Goal: Complete application form: Complete application form

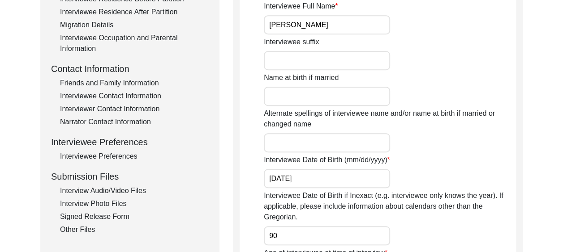
scroll to position [269, 0]
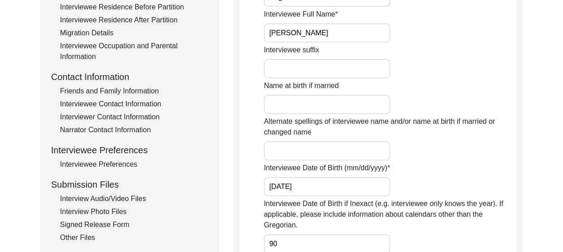
click at [121, 210] on div "Interview Photo Files" at bounding box center [134, 212] width 149 height 11
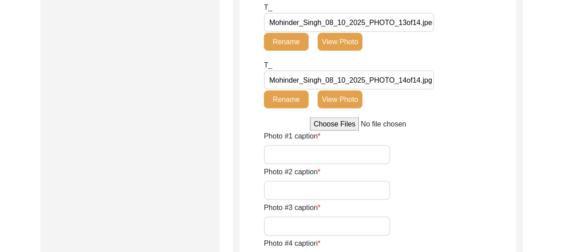
scroll to position [851, 0]
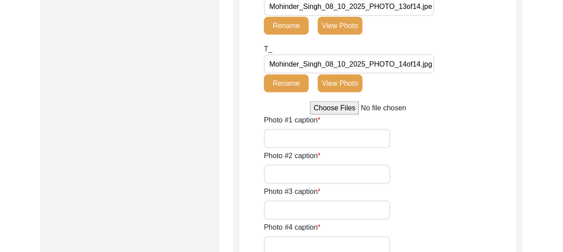
click at [292, 140] on input "Photo #1 caption" at bounding box center [327, 138] width 126 height 19
click at [286, 138] on input "Photo #1 caption" at bounding box center [327, 138] width 126 height 19
click at [351, 140] on input "[PERSON_NAME]" at bounding box center [327, 138] width 126 height 19
drag, startPoint x: 366, startPoint y: 139, endPoint x: 345, endPoint y: 138, distance: 20.6
click at [345, 138] on input "[PERSON_NAME] at the" at bounding box center [327, 138] width 126 height 19
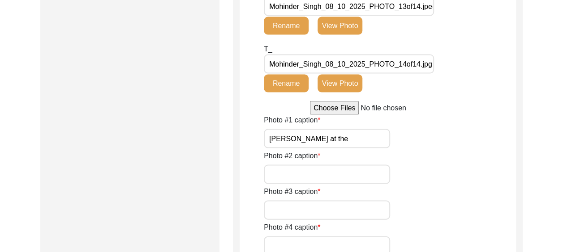
click at [376, 138] on input "[PERSON_NAME] at the" at bounding box center [327, 138] width 126 height 19
type input "[PERSON_NAME] at the"
click at [283, 171] on input "Photo #2 caption" at bounding box center [327, 174] width 126 height 19
click at [346, 172] on input "The son [PERSON_NAME], [PERSON_NAME]" at bounding box center [327, 174] width 126 height 19
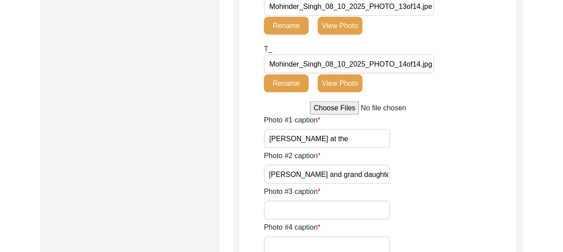
scroll to position [0, 0]
drag, startPoint x: 281, startPoint y: 175, endPoint x: 260, endPoint y: 175, distance: 21.0
click at [260, 175] on app-photo-files "Interview Photo Files Write a detailed caption for each photo: when was the pho…" at bounding box center [378, 4] width 276 height 1482
click at [338, 174] on input "His son [PERSON_NAME], his daughter [PERSON_NAME] and grand daughter [PERSON_NA…" at bounding box center [327, 174] width 126 height 19
click at [365, 175] on input "His son [PERSON_NAME], his daughter [PERSON_NAME] and grand daughter [PERSON_NA…" at bounding box center [327, 174] width 126 height 19
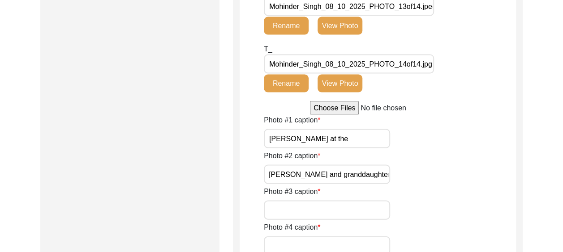
scroll to position [0, 128]
click at [387, 178] on input "His son [PERSON_NAME], his daughter [PERSON_NAME] and granddaughter [PERSON_NAM…" at bounding box center [327, 174] width 126 height 19
click at [377, 177] on input "His son [PERSON_NAME], his daughter [PERSON_NAME] and granddaughter [PERSON_NAM…" at bounding box center [327, 174] width 126 height 19
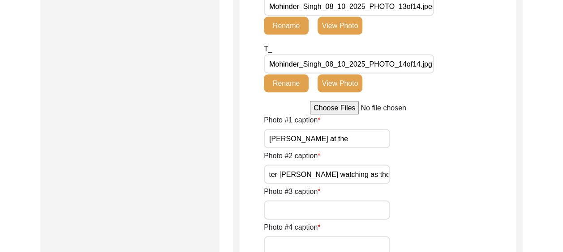
drag, startPoint x: 350, startPoint y: 174, endPoint x: 344, endPoint y: 175, distance: 5.4
click at [374, 174] on input "His son [PERSON_NAME], his daughter [PERSON_NAME] and granddaughter [PERSON_NAM…" at bounding box center [327, 174] width 126 height 19
click at [371, 180] on input "His son [PERSON_NAME], his daughter [PERSON_NAME] and granddaughter [PERSON_NAM…" at bounding box center [327, 174] width 126 height 19
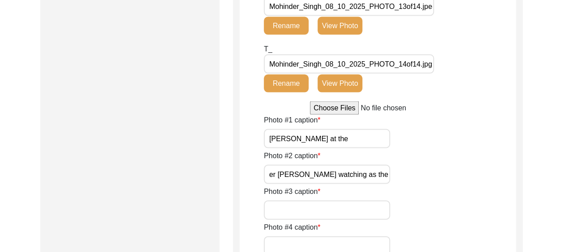
scroll to position [0, 0]
click at [355, 177] on input "His son [PERSON_NAME], his daughter [PERSON_NAME] and granddaughter [PERSON_NAM…" at bounding box center [327, 174] width 126 height 19
type input "His son [PERSON_NAME], his daughter [PERSON_NAME] and granddaughter [PERSON_NAM…"
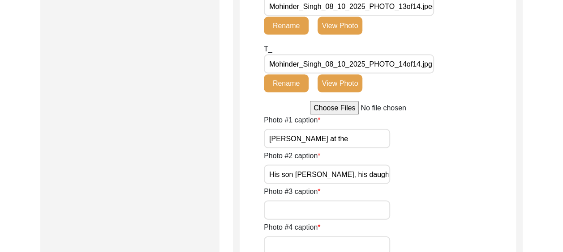
drag, startPoint x: 364, startPoint y: 138, endPoint x: 345, endPoint y: 141, distance: 19.8
click at [345, 141] on input "[PERSON_NAME] at the" at bounding box center [327, 138] width 126 height 19
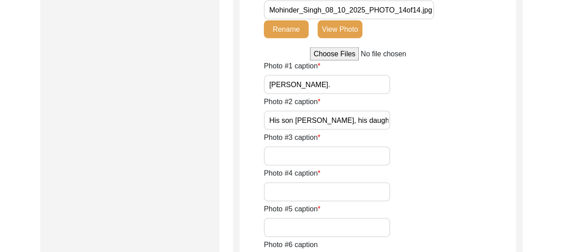
scroll to position [940, 0]
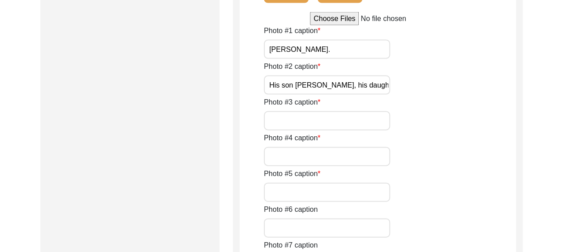
type input "[PERSON_NAME]."
click at [299, 120] on input "Photo #3 caption" at bounding box center [327, 120] width 126 height 19
type input "[PERSON_NAME] smiling."
drag, startPoint x: 268, startPoint y: 121, endPoint x: 377, endPoint y: 120, distance: 109.7
click at [377, 120] on input "[PERSON_NAME] smiling." at bounding box center [327, 120] width 126 height 19
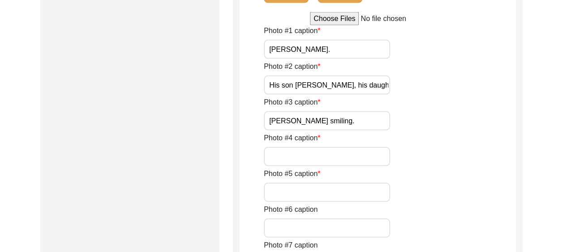
click at [425, 129] on div "Photo #3 caption [PERSON_NAME] smiling." at bounding box center [390, 114] width 252 height 34
paste input "[PERSON_NAME] smiling."
click at [269, 155] on input "[PERSON_NAME] smiling." at bounding box center [327, 156] width 126 height 19
click at [366, 156] on input "[PERSON_NAME] smiling." at bounding box center [327, 156] width 126 height 19
type input "[PERSON_NAME] smiling 2."
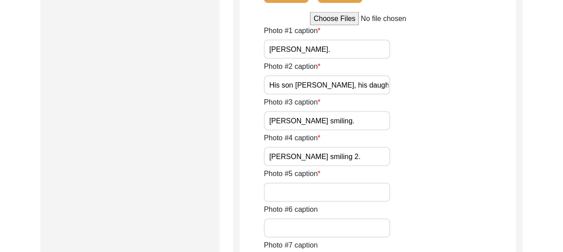
click at [469, 151] on div "Photo #4 caption [PERSON_NAME] smiling 2." at bounding box center [390, 150] width 252 height 34
click at [272, 192] on input "Photo #5 caption" at bounding box center [327, 192] width 126 height 19
type input "The interviewer with [PERSON_NAME]."
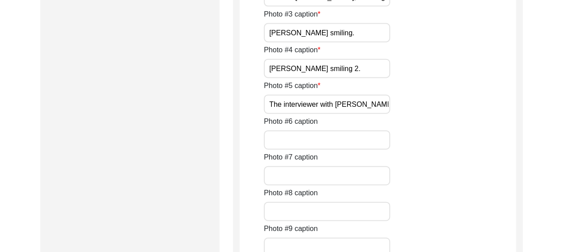
scroll to position [1030, 0]
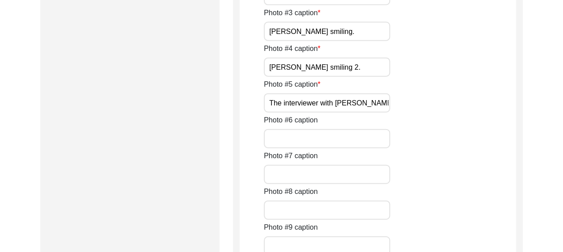
click at [285, 141] on input "Photo #6 caption" at bounding box center [327, 138] width 126 height 19
click at [374, 139] on input "[PERSON_NAME] with his daughter in law and" at bounding box center [327, 138] width 126 height 19
click at [388, 140] on input "[PERSON_NAME] with his daughter in law and" at bounding box center [327, 138] width 126 height 19
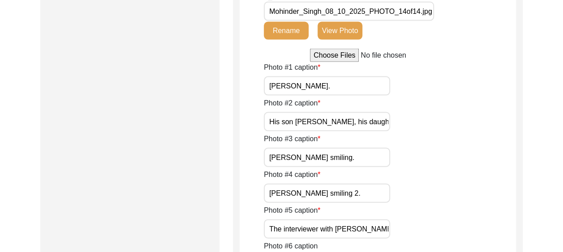
scroll to position [895, 0]
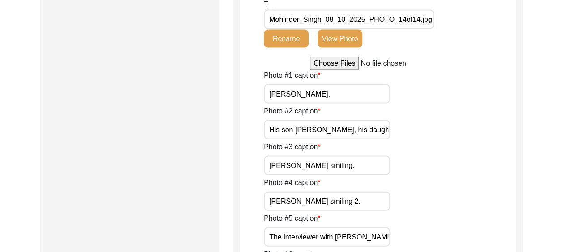
type input "[PERSON_NAME] with his daughter in law [PERSON_NAME] who sat next to his domina…"
click at [353, 94] on input "[PERSON_NAME]." at bounding box center [327, 94] width 126 height 19
click at [381, 92] on input "[PERSON_NAME] with his" at bounding box center [327, 94] width 126 height 19
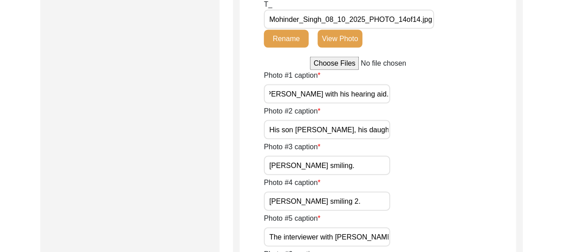
type input "[PERSON_NAME] with his hearing aid."
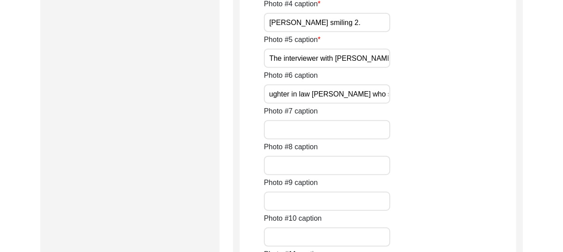
scroll to position [0, 97]
drag, startPoint x: 269, startPoint y: 94, endPoint x: 364, endPoint y: 96, distance: 95.4
click at [364, 96] on input "[PERSON_NAME] with his daughter in law [PERSON_NAME] who sat next to his domina…" at bounding box center [327, 94] width 126 height 19
click at [294, 133] on input "Photo #7 caption" at bounding box center [327, 129] width 126 height 19
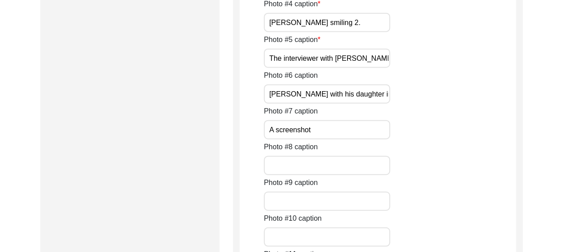
click at [322, 129] on input "A screenshot" at bounding box center [327, 129] width 126 height 19
paste input "[PERSON_NAME] with his daughter in law [PERSON_NAME]"
click at [296, 128] on input "A screenshot [PERSON_NAME] with his daughter in law [PERSON_NAME]" at bounding box center [327, 129] width 126 height 19
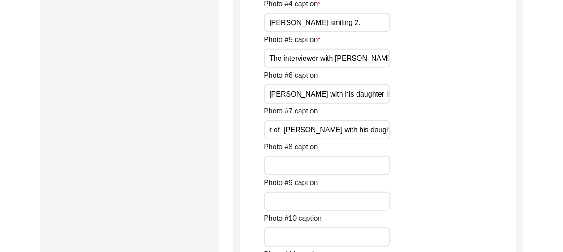
type input "A screenshot of [PERSON_NAME] with his daughter in law [PERSON_NAME]"
click at [418, 137] on div "Photo #7 caption A screenshot of [PERSON_NAME] with his daughter in law [PERSON…" at bounding box center [390, 123] width 252 height 34
drag, startPoint x: 267, startPoint y: 128, endPoint x: 463, endPoint y: 135, distance: 196.2
click at [463, 135] on div "Photo #7 caption A screenshot of [PERSON_NAME] with his daughter in law [PERSON…" at bounding box center [390, 123] width 252 height 34
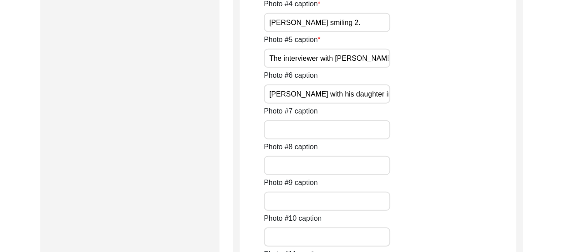
scroll to position [0, 0]
click at [294, 163] on input "Photo #8 caption" at bounding box center [327, 165] width 126 height 19
paste input "A screenshot of [PERSON_NAME] with his daughter in law [PERSON_NAME]"
type input "A screenshot of [PERSON_NAME] with his daughter in law [PERSON_NAME]"
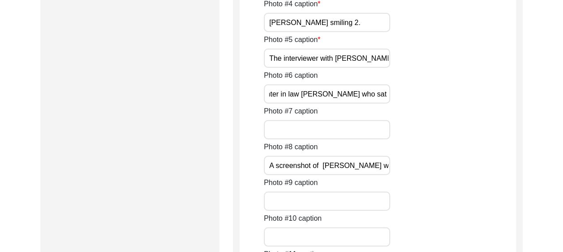
scroll to position [0, 260]
drag, startPoint x: 269, startPoint y: 94, endPoint x: 444, endPoint y: 103, distance: 175.7
click at [444, 103] on div "Photo #6 caption [PERSON_NAME] with his daughter in law [PERSON_NAME] who sat n…" at bounding box center [390, 87] width 252 height 34
drag, startPoint x: 269, startPoint y: 165, endPoint x: 476, endPoint y: 175, distance: 208.0
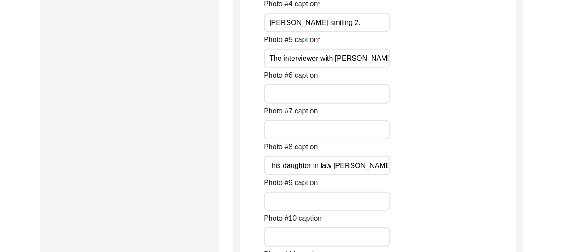
click at [476, 175] on div "Photo #8 caption A screenshot of [PERSON_NAME] with his daughter in law [PERSON…" at bounding box center [390, 159] width 252 height 34
click at [278, 91] on input "Photo #6 caption" at bounding box center [327, 94] width 126 height 19
paste input "[PERSON_NAME] with his daughter in law [PERSON_NAME] who sat next to his domina…"
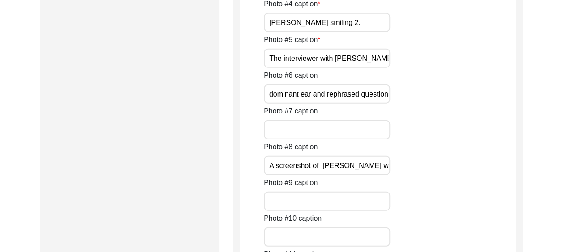
type input "[PERSON_NAME] with his daughter in law [PERSON_NAME] who sat next to his domina…"
drag, startPoint x: 267, startPoint y: 162, endPoint x: 520, endPoint y: 175, distance: 253.7
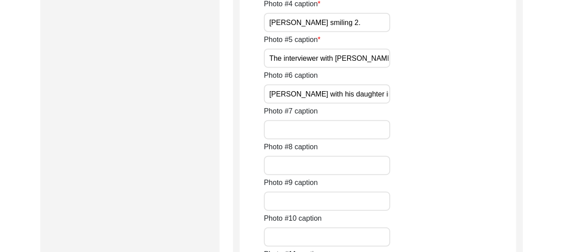
click at [299, 128] on input "Photo #7 caption" at bounding box center [327, 129] width 126 height 19
paste input "A screenshot of [PERSON_NAME] with his daughter in law [PERSON_NAME]"
type input "A screenshot of [PERSON_NAME] with his daughter in law [PERSON_NAME]"
click at [285, 167] on input "Photo #8 caption" at bounding box center [327, 165] width 126 height 19
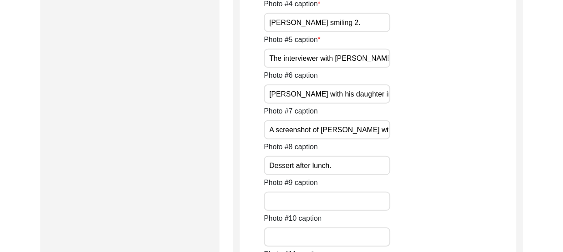
type input "Dessert after lunch."
click at [290, 199] on input "Photo #9 caption" at bounding box center [327, 201] width 126 height 19
click at [325, 204] on input "[PERSON_NAME]" at bounding box center [327, 201] width 126 height 19
click at [352, 201] on input "[PERSON_NAME]" at bounding box center [327, 201] width 126 height 19
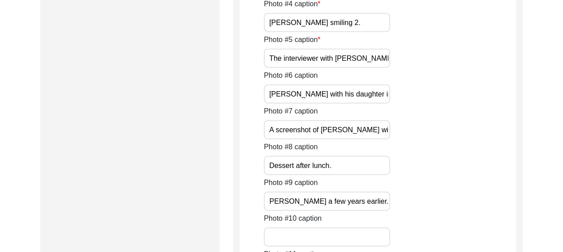
type input "[PERSON_NAME] a few years earlier."
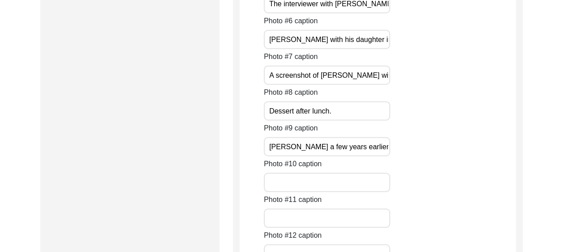
scroll to position [1164, 0]
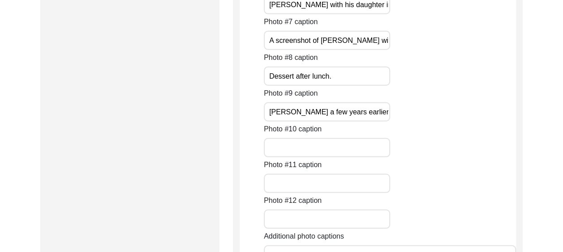
click at [274, 149] on input "Photo #10 caption" at bounding box center [327, 147] width 126 height 19
click at [381, 148] on input "Left to right- [PERSON_NAME], [PERSON_NAME], [PERSON_NAME] with [PERSON_NAME]," at bounding box center [327, 147] width 126 height 19
type input "Left to right- [PERSON_NAME], [PERSON_NAME], [PERSON_NAME] with [PERSON_NAME], …"
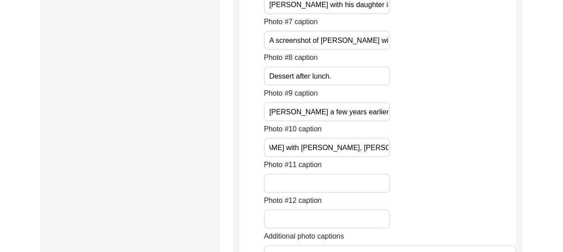
scroll to position [0, 0]
click at [277, 184] on input "Photo #11 caption" at bounding box center [327, 183] width 126 height 19
type input "[PERSON_NAME] with his wife [PERSON_NAME], Colonel [PERSON_NAME] and [PERSON_NA…"
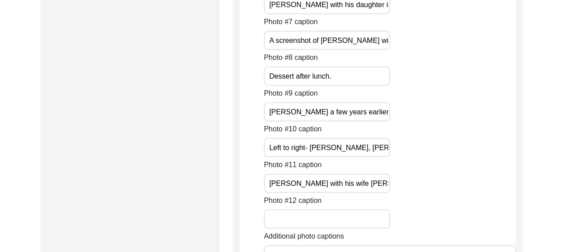
click at [272, 217] on input "Photo #12 caption" at bounding box center [327, 219] width 126 height 19
type input "Family photo."
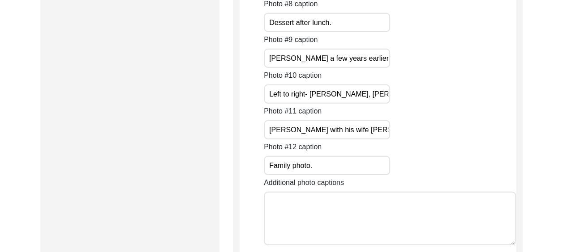
scroll to position [1254, 0]
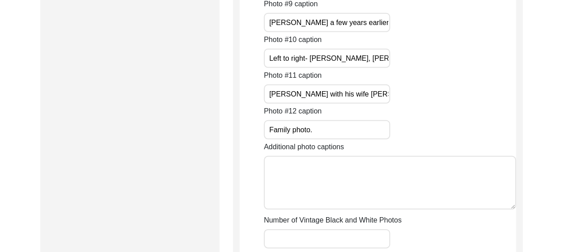
click at [285, 171] on textarea "Additional photo captions" at bounding box center [390, 183] width 252 height 54
click at [282, 240] on input "Number of Vintage Black and White Photos" at bounding box center [327, 239] width 126 height 19
type input "The family couldn't provide any."
click at [275, 167] on textarea "Additional photo captions" at bounding box center [390, 183] width 252 height 54
paste textarea "Mohinder_Singh_08_10_2025_PHOTO_13of14.jpeg"
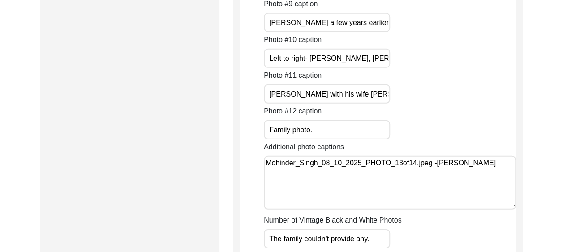
click at [298, 175] on textarea "Mohinder_Singh_08_10_2025_PHOTO_13of14.jpeg -[PERSON_NAME]" at bounding box center [390, 183] width 252 height 54
paste textarea "Mohinder_Singh_08_10_2025_PHOTO_13of14.jpeg"
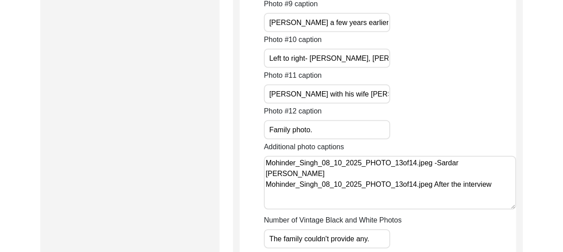
click at [434, 185] on textarea "Mohinder_Singh_08_10_2025_PHOTO_13of14.jpeg -Sardar [PERSON_NAME] Mohinder_Sing…" at bounding box center [390, 183] width 252 height 54
click at [438, 164] on textarea "Mohinder_Singh_08_10_2025_PHOTO_13of14.jpeg -Sardar [PERSON_NAME] Mohinder_Sing…" at bounding box center [390, 183] width 252 height 54
click at [269, 197] on textarea "Mohinder_Singh_08_10_2025_PHOTO_13of14.jpeg - Sardar [PERSON_NAME] Mohinder_Sin…" at bounding box center [390, 183] width 252 height 54
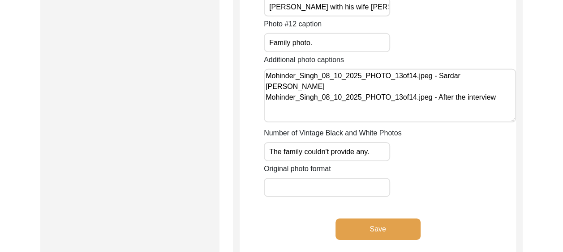
scroll to position [1343, 0]
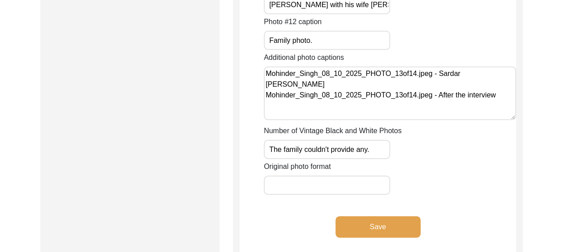
click at [501, 96] on textarea "Mohinder_Singh_08_10_2025_PHOTO_13of14.jpeg - Sardar [PERSON_NAME] Mohinder_Sin…" at bounding box center [390, 94] width 252 height 54
paste textarea "Mohinder_Singh_08_10_2025_PHOTO_14of14"
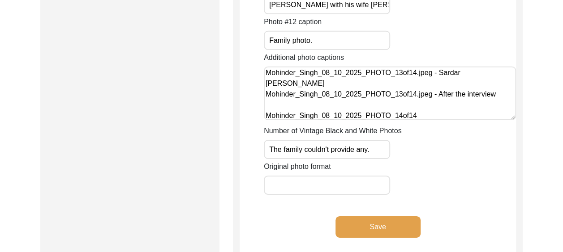
click at [293, 85] on textarea "Mohinder_Singh_08_10_2025_PHOTO_13of14.jpeg - Sardar [PERSON_NAME] Mohinder_Sin…" at bounding box center [390, 94] width 252 height 54
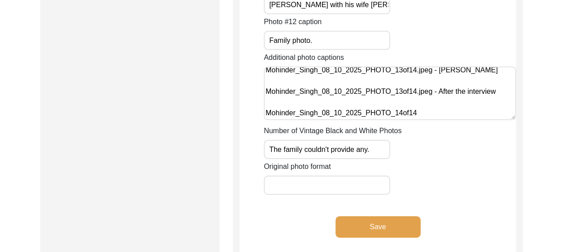
click at [434, 118] on textarea "Mohinder_Singh_08_10_2025_PHOTO_13of14.jpeg - [PERSON_NAME] Mohinder_Singh_08_1…" at bounding box center [390, 94] width 252 height 54
paste textarea "Appreciation by Field Marshal [PERSON_NAME] to [PERSON_NAME]"
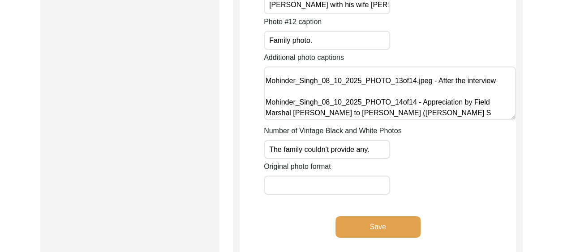
scroll to position [33, 0]
click at [408, 106] on textarea "Mohinder_Singh_08_10_2025_PHOTO_13of14.jpeg - [PERSON_NAME] Mohinder_Singh_08_1…" at bounding box center [390, 94] width 252 height 54
click at [423, 95] on textarea "Mohinder_Singh_08_10_2025_PHOTO_13of14.jpeg - [PERSON_NAME] Mohinder_Singh_08_1…" at bounding box center [390, 94] width 252 height 54
type textarea "Mohinder_Singh_08_10_2025_PHOTO_13of14.jpeg - [PERSON_NAME] Mohinder_Singh_08_1…"
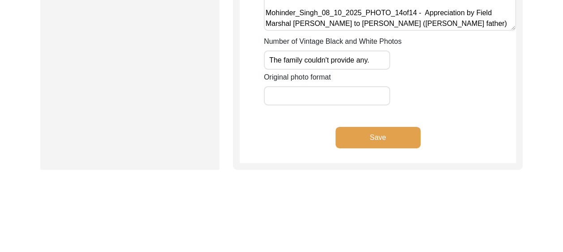
click at [376, 134] on button "Save" at bounding box center [377, 137] width 85 height 21
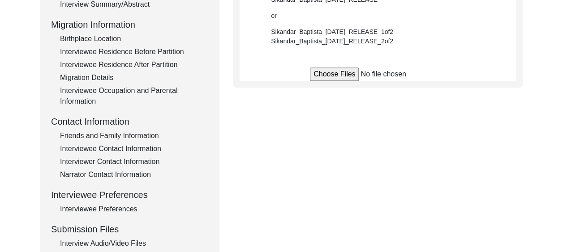
scroll to position [313, 0]
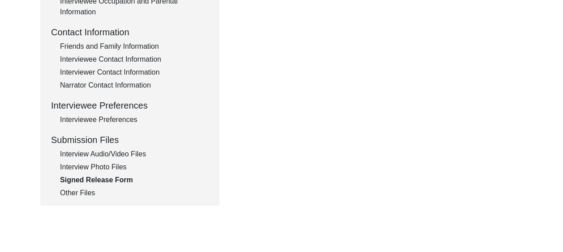
click at [119, 151] on div "Interview Audio/Video Files" at bounding box center [134, 154] width 149 height 11
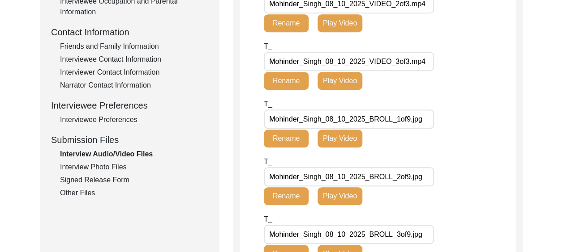
scroll to position [269, 0]
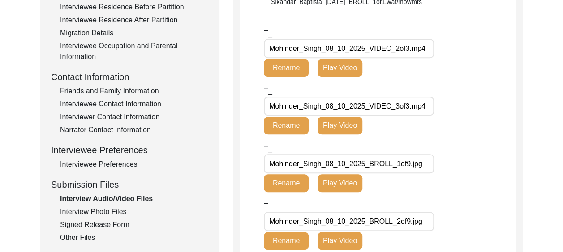
click at [282, 67] on button "Rename" at bounding box center [286, 68] width 45 height 18
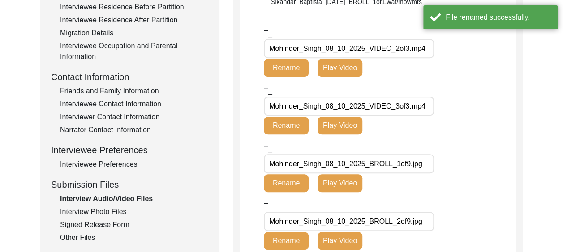
click at [338, 47] on input "Mohinder_Singh_08_10_2025_VIDEO_2of3.mp4" at bounding box center [349, 48] width 170 height 19
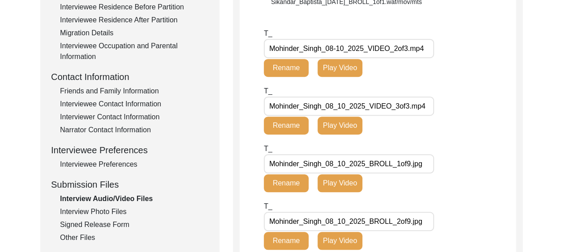
click at [347, 48] on input "Mohinder_Singh_08-10_2025_VIDEO_2of3.mp4" at bounding box center [349, 48] width 170 height 19
type input "Mohinder_Singh_[DATE]_VIDEO_2of3.mp4"
click at [287, 65] on button "Rename" at bounding box center [286, 68] width 45 height 18
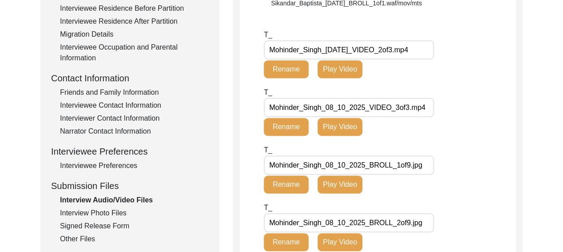
scroll to position [313, 0]
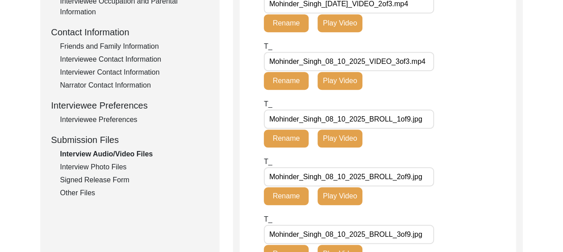
click at [338, 64] on input "Mohinder_Singh_08_10_2025_VIDEO_3of3.mp4" at bounding box center [349, 61] width 170 height 19
click at [348, 64] on input "Mohinder_Singh_08-10_2025_VIDEO_3of3.mp4" at bounding box center [349, 61] width 170 height 19
type input "Mohinder_Singh_[DATE]_VIDEO_3of3.mp4"
click at [282, 80] on button "Rename" at bounding box center [286, 81] width 45 height 18
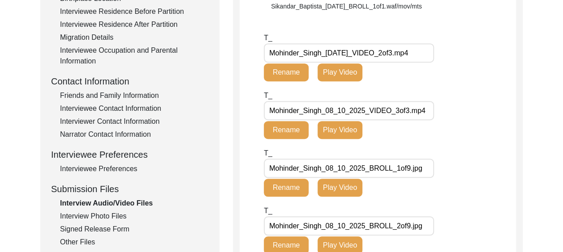
scroll to position [269, 0]
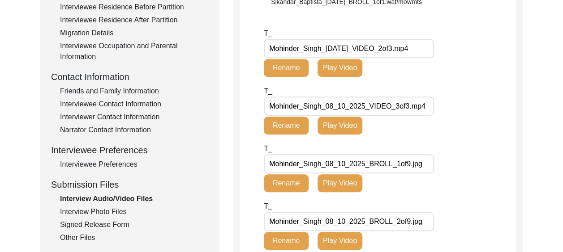
click at [338, 108] on input "Mohinder_Singh_08_10_2025_VIDEO_3of3.mp4" at bounding box center [349, 106] width 170 height 19
type input "Mohinder_Singh_08-10_2025_VIDEO_3of3.mp4"
click at [349, 108] on input "Mohinder_Singh_08-10_2025_VIDEO_3of3.mp4" at bounding box center [349, 106] width 170 height 19
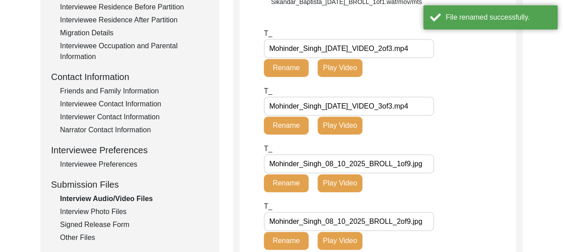
click at [457, 108] on div "T_ Mohinder_Singh_[DATE]_VIDEO_3of3.mp4 Rename Play Video" at bounding box center [390, 115] width 252 height 58
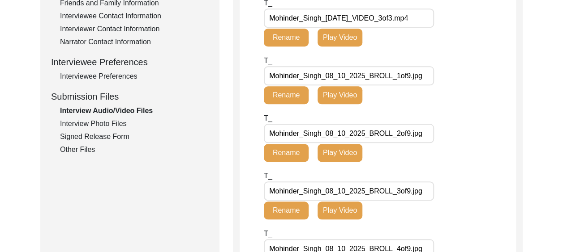
scroll to position [358, 0]
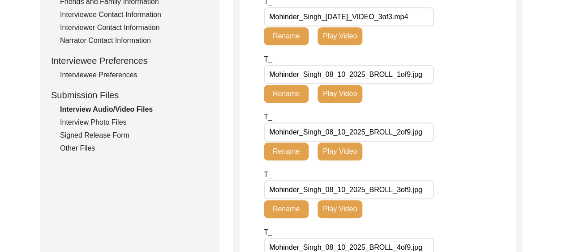
click at [337, 78] on input "Mohinder_Singh_08_10_2025_BROLL_1of9.jpg" at bounding box center [349, 74] width 170 height 19
click at [348, 74] on input "Mohinder_Singh_08-10_2025_BROLL_1of9.jpg" at bounding box center [349, 74] width 170 height 19
type input "Mohinder_Singh_[DATE]_BROLL_1of9.jpg"
click at [488, 79] on div "T_ Mohinder_Singh_[DATE]_BROLL_1of9.jpg Rename Play Video" at bounding box center [390, 83] width 252 height 58
click at [475, 85] on div "T_ Mohinder_Singh_[DATE]_BROLL_1of9.jpg Rename Play Video" at bounding box center [390, 83] width 252 height 58
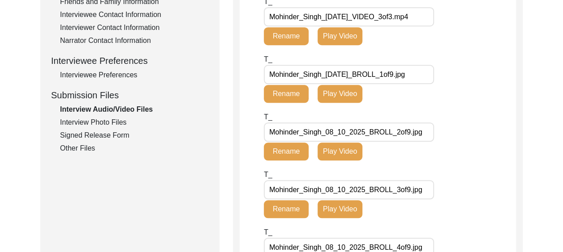
scroll to position [403, 0]
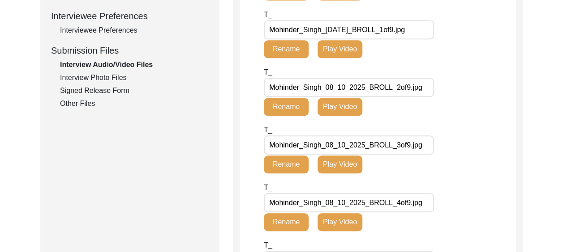
click at [338, 88] on input "Mohinder_Singh_08_10_2025_BROLL_2of9.jpg" at bounding box center [349, 87] width 170 height 19
click at [348, 85] on input "Mohinder_Singh_08-10_2025_BROLL_2of9.jpg" at bounding box center [349, 87] width 170 height 19
type input "Mohinder_Singh_[DATE]_BROLL_2of9.jpg"
click at [493, 133] on div "T_ Mohinder_Singh_08_10_2025_BROLL_3of9.jpg Rename Play Video" at bounding box center [390, 154] width 252 height 58
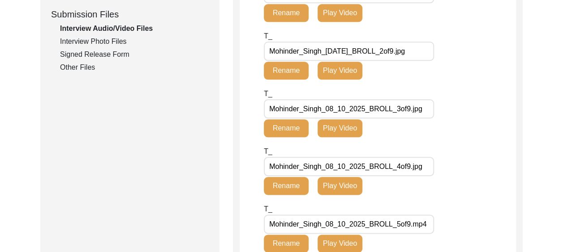
scroll to position [448, 0]
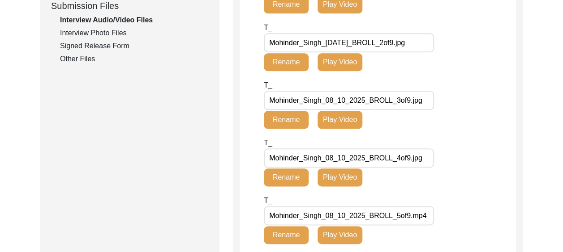
click at [338, 101] on input "Mohinder_Singh_08_10_2025_BROLL_3of9.jpg" at bounding box center [349, 100] width 170 height 19
click at [348, 101] on input "Mohinder_Singh_08-10_2025_BROLL_3of9.jpg" at bounding box center [349, 100] width 170 height 19
type input "Mohinder_Singh_[DATE]_BROLL_3of9.jpg"
click at [469, 111] on div "T_ Mohinder_Singh_[DATE]_BROLL_3of9.jpg Rename Play Video" at bounding box center [390, 109] width 252 height 58
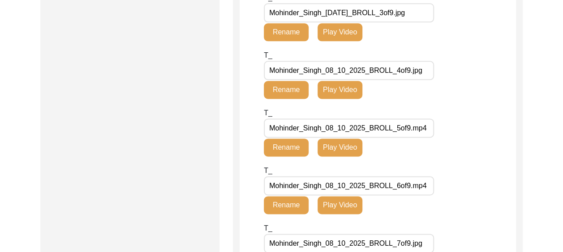
scroll to position [537, 0]
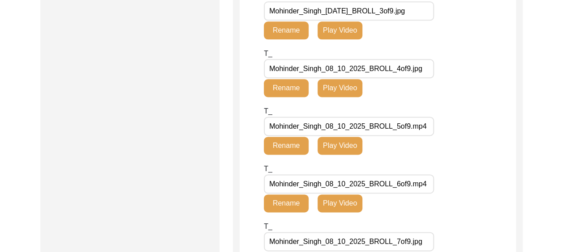
click at [338, 71] on input "Mohinder_Singh_08_10_2025_BROLL_4of9.jpg" at bounding box center [349, 68] width 170 height 19
click at [348, 70] on input "Mohinder_Singh_08-10_2025_BROLL_4of9.jpg" at bounding box center [349, 68] width 170 height 19
type input "Mohinder_Singh_[DATE]_BROLL_4of9.jpg"
click at [469, 78] on div "T_ Mohinder_Singh_[DATE]_BROLL_4of9.jpg Rename Play Video" at bounding box center [390, 77] width 252 height 58
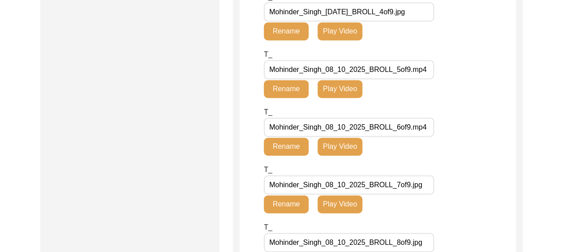
scroll to position [627, 0]
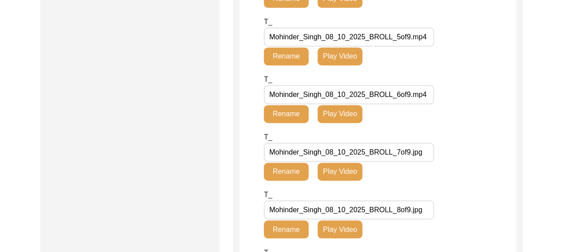
click at [338, 38] on input "Mohinder_Singh_08_10_2025_BROLL_5of9.mp4" at bounding box center [349, 36] width 170 height 19
click at [349, 39] on input "Mohinder_Singh_08-10_2025_BROLL_5of9.mp4" at bounding box center [349, 36] width 170 height 19
type input "Mohinder_Singh_[DATE]_BROLL_5of9.mp4"
click at [444, 71] on div "T_ Mohinder_Singh_[DATE]_BROLL_5of9.mp4 Rename Play Video" at bounding box center [390, 46] width 252 height 58
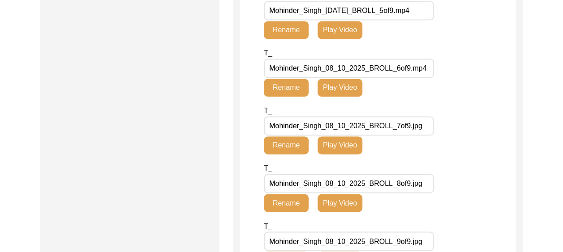
scroll to position [672, 0]
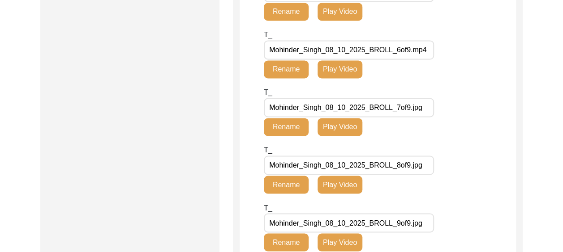
click at [338, 49] on input "Mohinder_Singh_08_10_2025_BROLL_6of9.mp4" at bounding box center [349, 49] width 170 height 19
click at [347, 53] on input "Mohinder_Singh_08-10_2025_BROLL_6of9.mp4" at bounding box center [349, 49] width 170 height 19
type input "Mohinder_Singh_[DATE]_BROLL_6of9.mp4"
click at [463, 82] on div "T_ Mohinder_Singh_[DATE]_BROLL_6of9.mp4 Rename Play Video" at bounding box center [390, 59] width 252 height 58
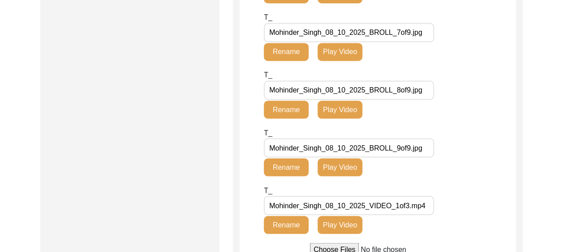
scroll to position [761, 0]
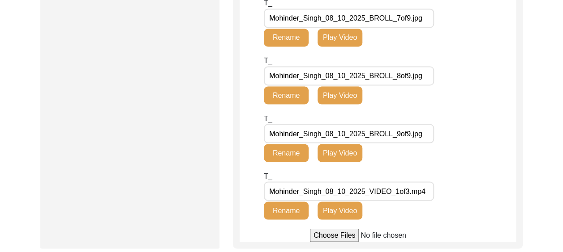
click at [338, 20] on input "Mohinder_Singh_08_10_2025_BROLL_7of9.jpg" at bounding box center [349, 18] width 170 height 19
click at [349, 19] on input "Mohinder_Singh_08-10_2025_BROLL_7of9.jpg" at bounding box center [349, 18] width 170 height 19
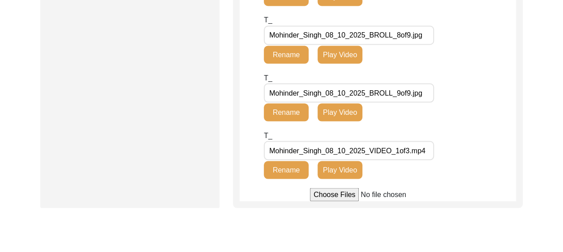
scroll to position [806, 0]
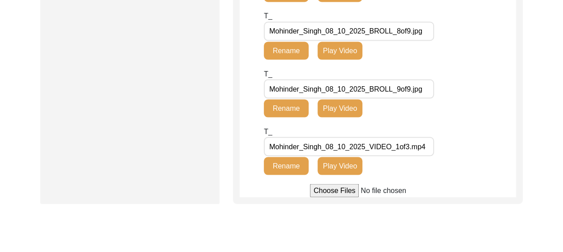
type input "Mohinder_Singh_[DATE]_BROLL_7of9.jpg"
click at [456, 39] on div "T_ Mohinder_Singh_08_10_2025_BROLL_8of9.jpg Rename Play Video" at bounding box center [390, 40] width 252 height 58
click at [338, 35] on input "Mohinder_Singh_08_10_2025_BROLL_8of9.jpg" at bounding box center [349, 30] width 170 height 19
click at [348, 34] on input "Mohinder_Singh_08-10_2025_BROLL_8of9.jpg" at bounding box center [349, 30] width 170 height 19
type input "Mohinder_Singh_[DATE]_BROLL_8of9.jpg"
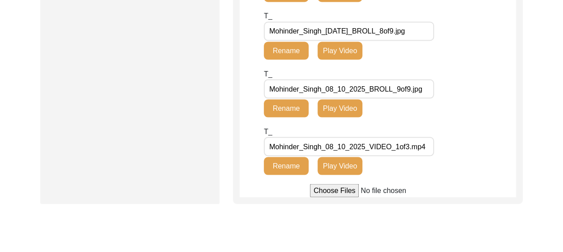
click at [458, 56] on div "T_ Mohinder_Singh_[DATE]_BROLL_8of9.jpg Rename Play Video" at bounding box center [390, 40] width 252 height 58
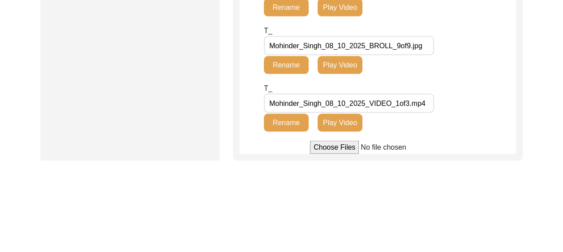
scroll to position [851, 0]
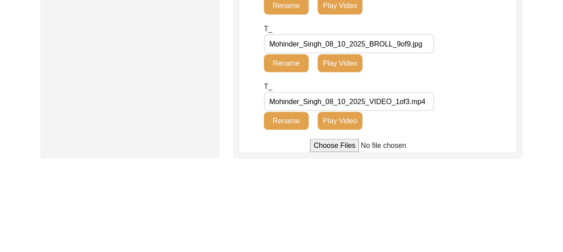
click at [338, 46] on input "Mohinder_Singh_08_10_2025_BROLL_9of9.jpg" at bounding box center [349, 43] width 170 height 19
click at [348, 46] on input "Mohinder_Singh_08-10_2025_BROLL_9of9.jpg" at bounding box center [349, 43] width 170 height 19
type input "Mohinder_Singh_[DATE]_BROLL_9of9.jpg"
click at [477, 68] on div "T_ Mohinder_Singh_[DATE]_BROLL_9of9.jpg Rename Play Video" at bounding box center [390, 53] width 252 height 58
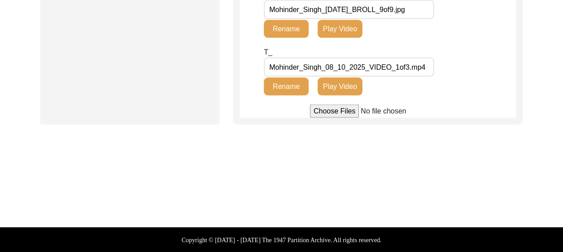
click at [340, 67] on input "Mohinder_Singh_08_10_2025_VIDEO_1of3.mp4" at bounding box center [349, 67] width 170 height 19
click at [338, 69] on input "Mohinder_Singh_08_10_2025_VIDEO_1of3.mp4" at bounding box center [349, 67] width 170 height 19
click at [347, 69] on input "Mohinder_Singh_08-10_2025_VIDEO_1of3.mp4" at bounding box center [349, 67] width 170 height 19
type input "Mohinder_Singh_[DATE]_VIDEO_1of3.mp4"
click at [474, 94] on div "T_ Mohinder_Singh_[DATE]_VIDEO_1of3.mp4 Rename Play Video" at bounding box center [390, 76] width 252 height 58
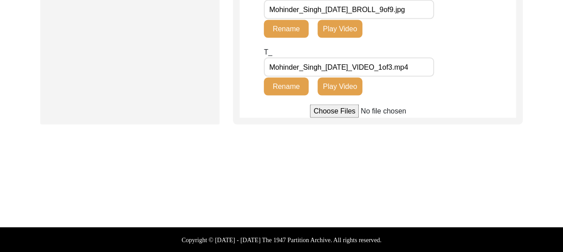
click at [474, 94] on div "T_ Mohinder_Singh_[DATE]_VIDEO_1of3.mp4 Rename Play Video" at bounding box center [390, 76] width 252 height 58
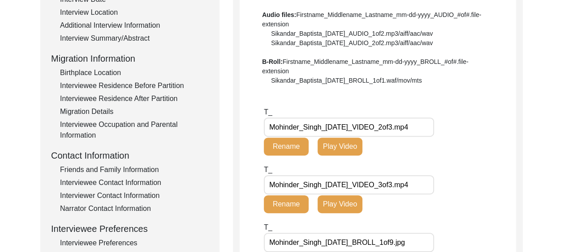
scroll to position [303, 0]
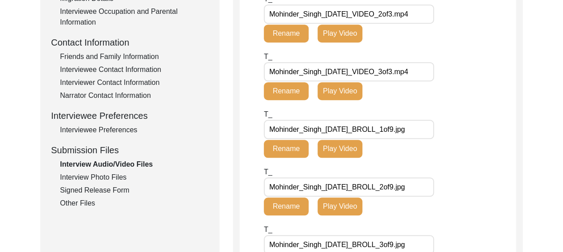
click at [120, 176] on div "Interview Photo Files" at bounding box center [134, 177] width 149 height 11
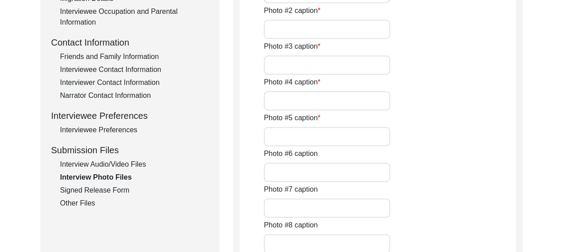
type input "[PERSON_NAME] with his hearing aid."
type input "His son [PERSON_NAME], his daughter [PERSON_NAME] and granddaughter [PERSON_NAM…"
type input "[PERSON_NAME] smiling."
type input "[PERSON_NAME] smiling 2."
type input "The interviewer with [PERSON_NAME]."
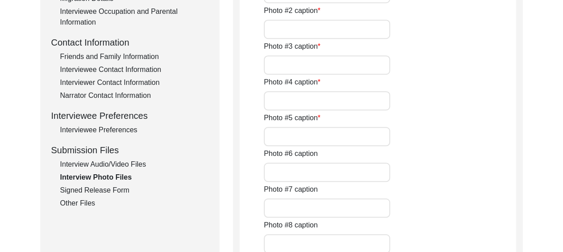
type input "[PERSON_NAME] with his daughter in law [PERSON_NAME] who sat next to his domina…"
type input "A screenshot of [PERSON_NAME] with his daughter in law [PERSON_NAME]"
type input "Dessert after lunch."
type input "[PERSON_NAME] a few years earlier."
type input "Left to right- [PERSON_NAME], [PERSON_NAME], [PERSON_NAME] with [PERSON_NAME], …"
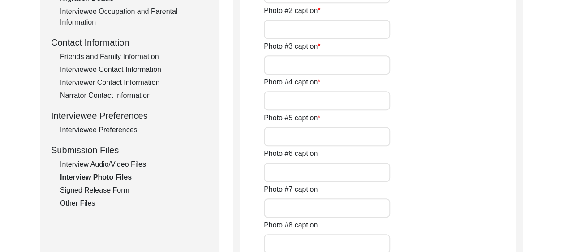
type input "[PERSON_NAME] with his wife [PERSON_NAME], Colonel [PERSON_NAME] and [PERSON_NA…"
type input "Family photo."
type textarea "Mohinder_Singh_08_10_2025_PHOTO_13of14.jpeg - [PERSON_NAME] Mohinder_Singh_08_1…"
type input "The family couldn't provide any."
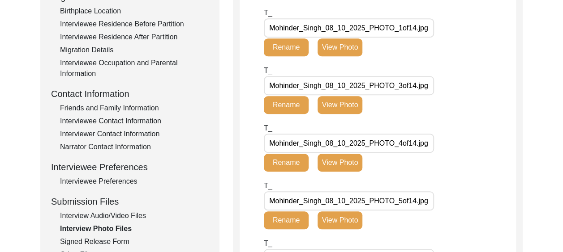
scroll to position [258, 0]
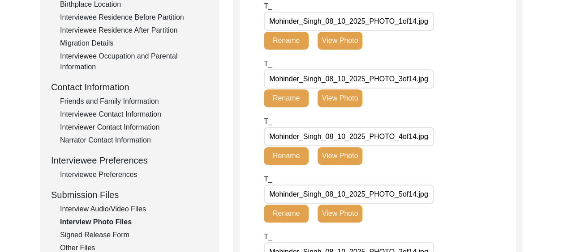
click at [338, 21] on input "Mohinder_Singh_08_10_2025_PHOTO_1of14.jpg" at bounding box center [349, 21] width 170 height 19
click at [349, 22] on input "Mohinder_Singh_08-10_2025_PHOTO_1of14.jpg" at bounding box center [349, 21] width 170 height 19
type input "Mohinder_Singh_[DATE]_PHOTO_1of14.jpg"
click at [485, 61] on div "T_ Mohinder_Singh_08_10_2025_PHOTO_3of14.jpg Rename View Photo" at bounding box center [390, 88] width 252 height 58
